Goal: Information Seeking & Learning: Learn about a topic

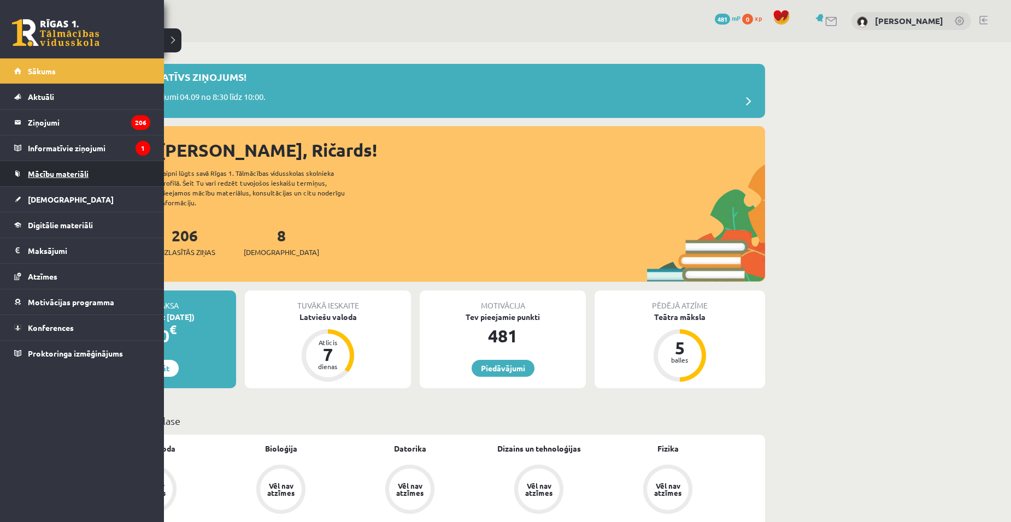
click at [94, 170] on link "Mācību materiāli" at bounding box center [82, 173] width 136 height 25
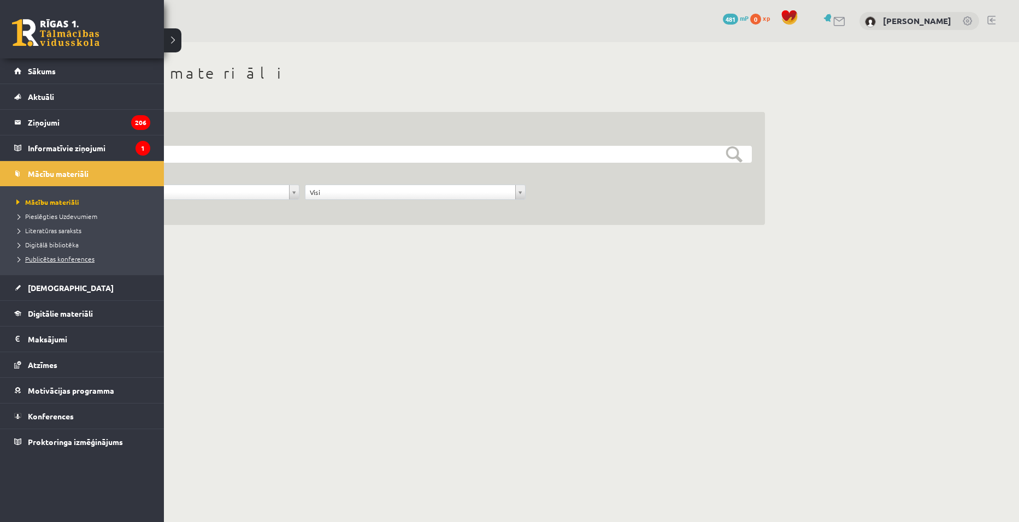
click at [63, 256] on span "Publicētas konferences" at bounding box center [54, 259] width 81 height 9
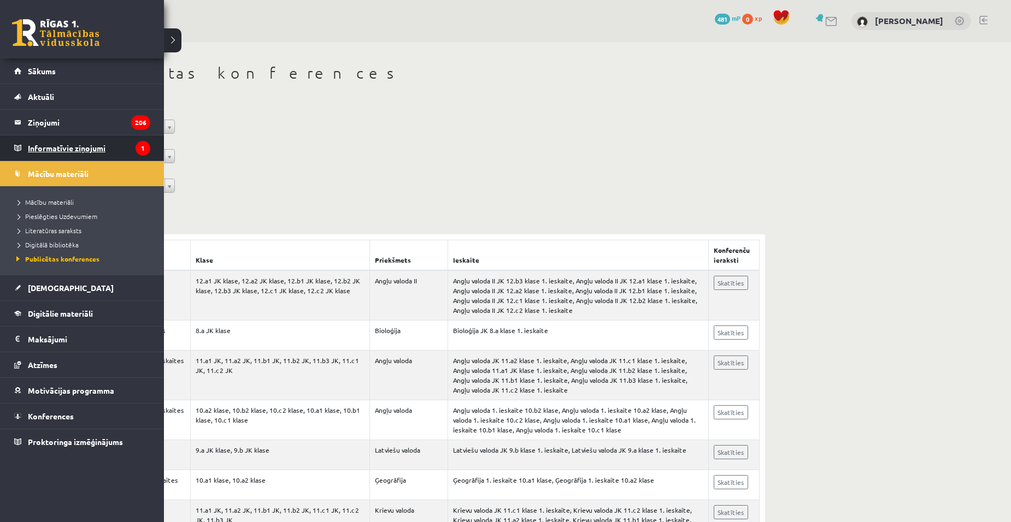
click at [146, 146] on icon "1" at bounding box center [142, 148] width 15 height 15
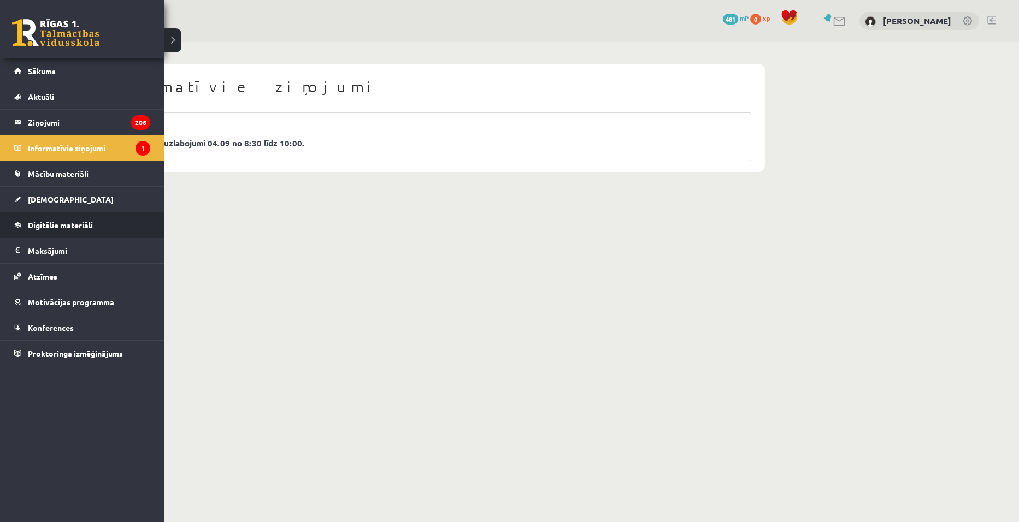
click at [83, 221] on span "Digitālie materiāli" at bounding box center [60, 225] width 65 height 10
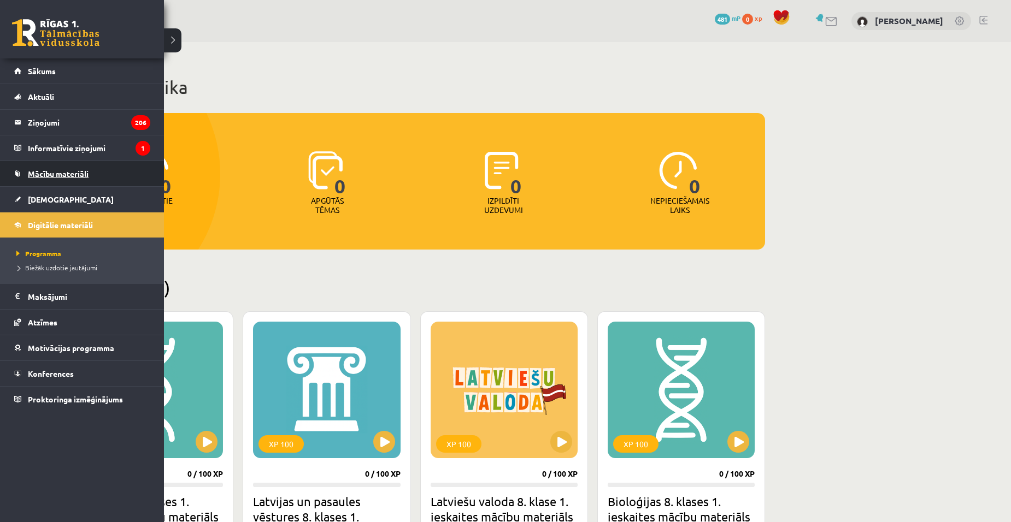
click at [70, 174] on span "Mācību materiāli" at bounding box center [58, 174] width 61 height 10
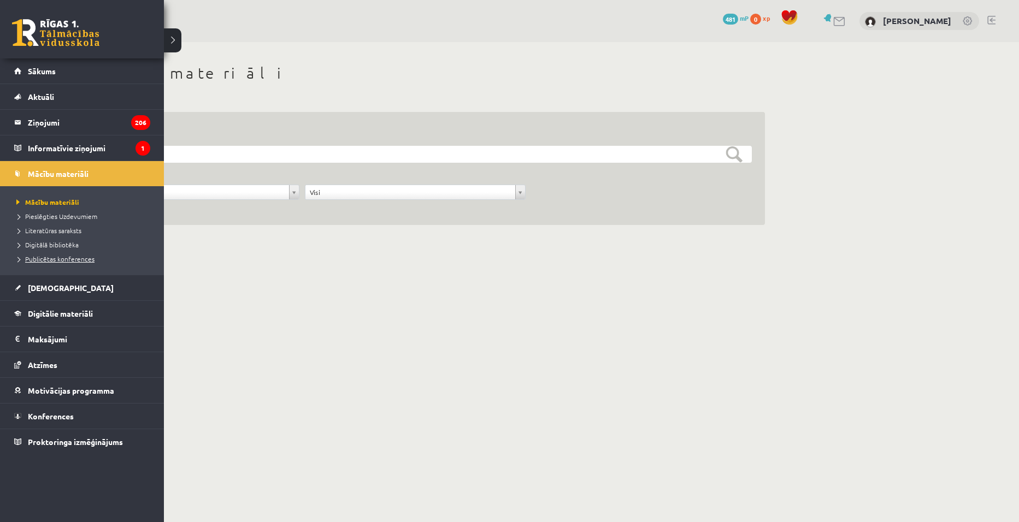
click at [83, 256] on span "Publicētas konferences" at bounding box center [54, 259] width 81 height 9
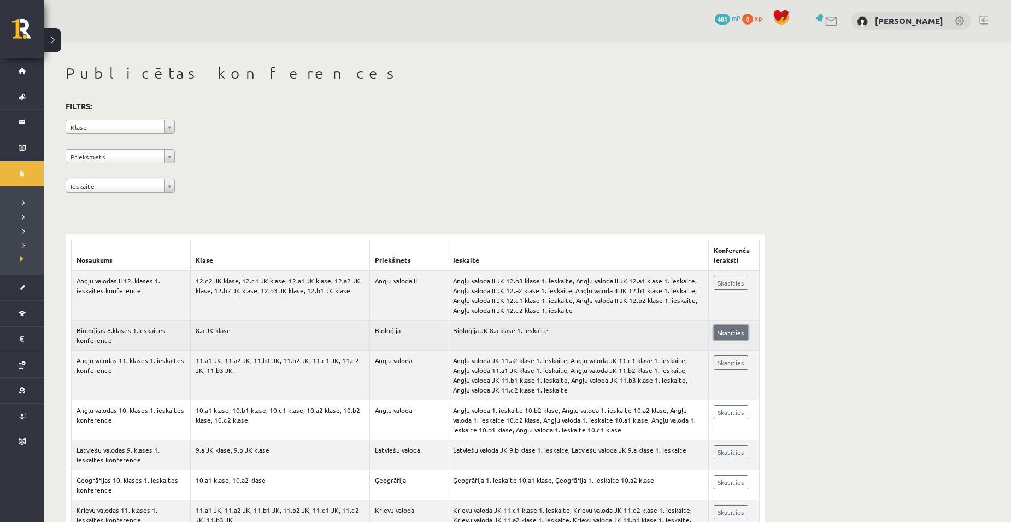
click at [724, 329] on link "Skatīties" at bounding box center [731, 333] width 34 height 14
